Goal: Check status

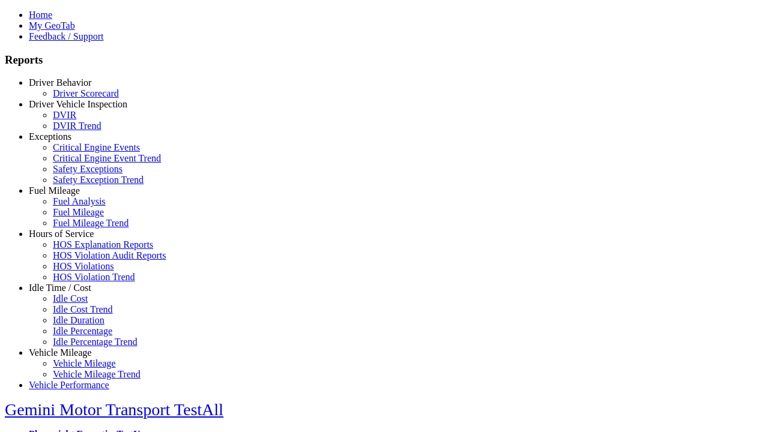
click at [69, 239] on link "Hours of Service" at bounding box center [61, 234] width 65 height 10
click at [78, 250] on link "HOS Explanation Reports" at bounding box center [103, 245] width 100 height 10
type input "**********"
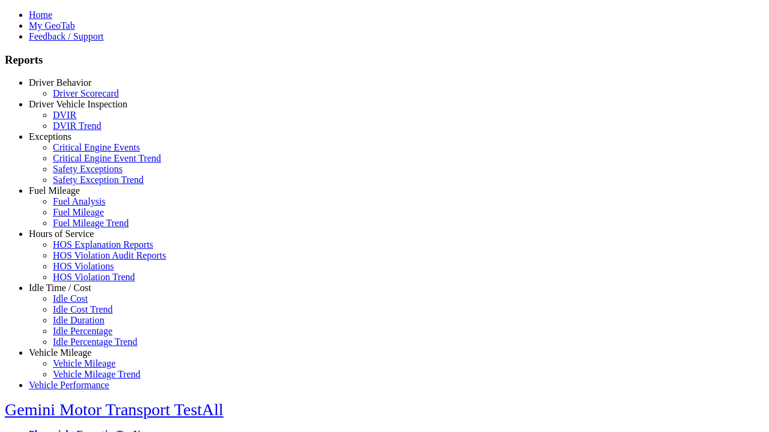
type input "*********"
